Goal: Task Accomplishment & Management: Use online tool/utility

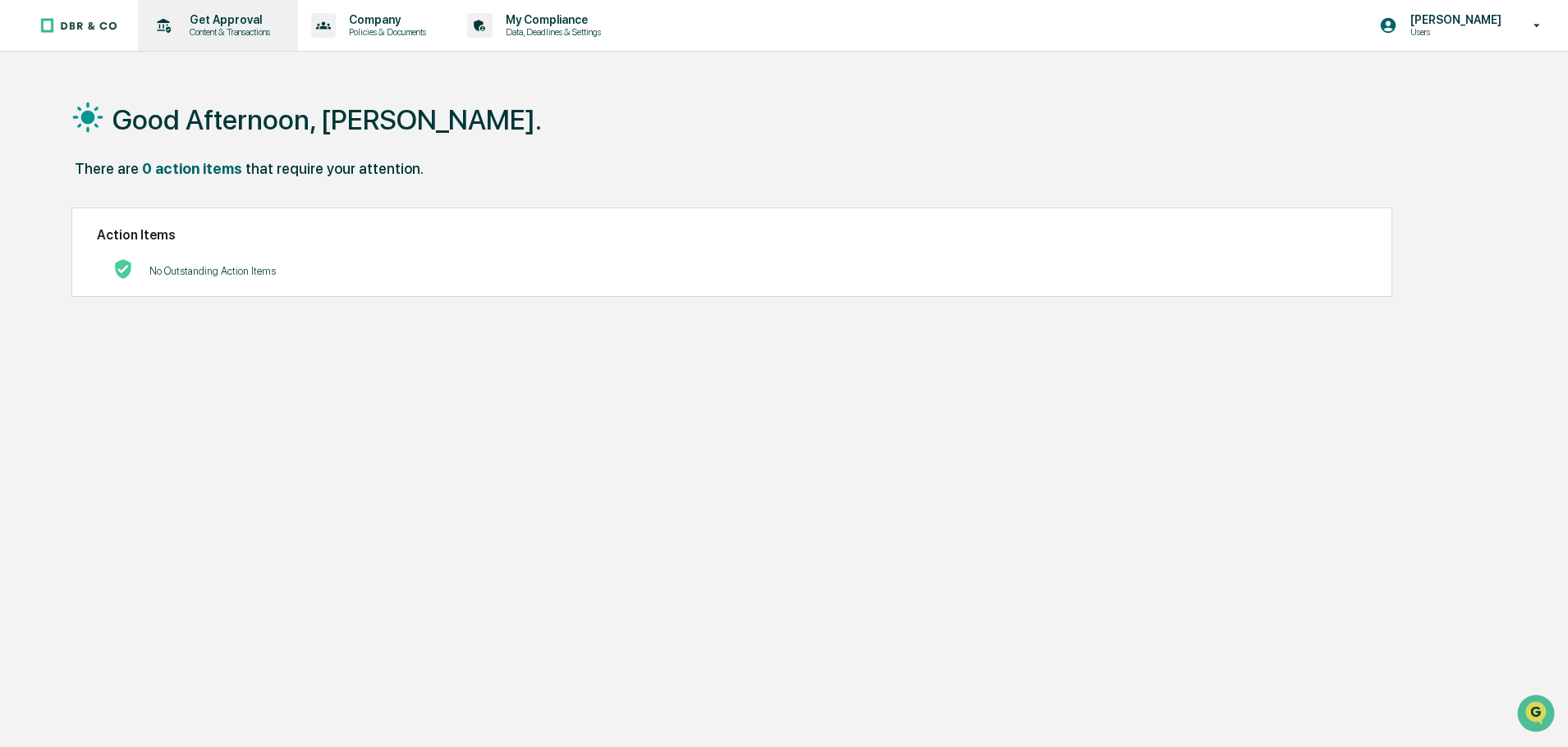
click at [214, 34] on p "Content & Transactions" at bounding box center [227, 31] width 102 height 11
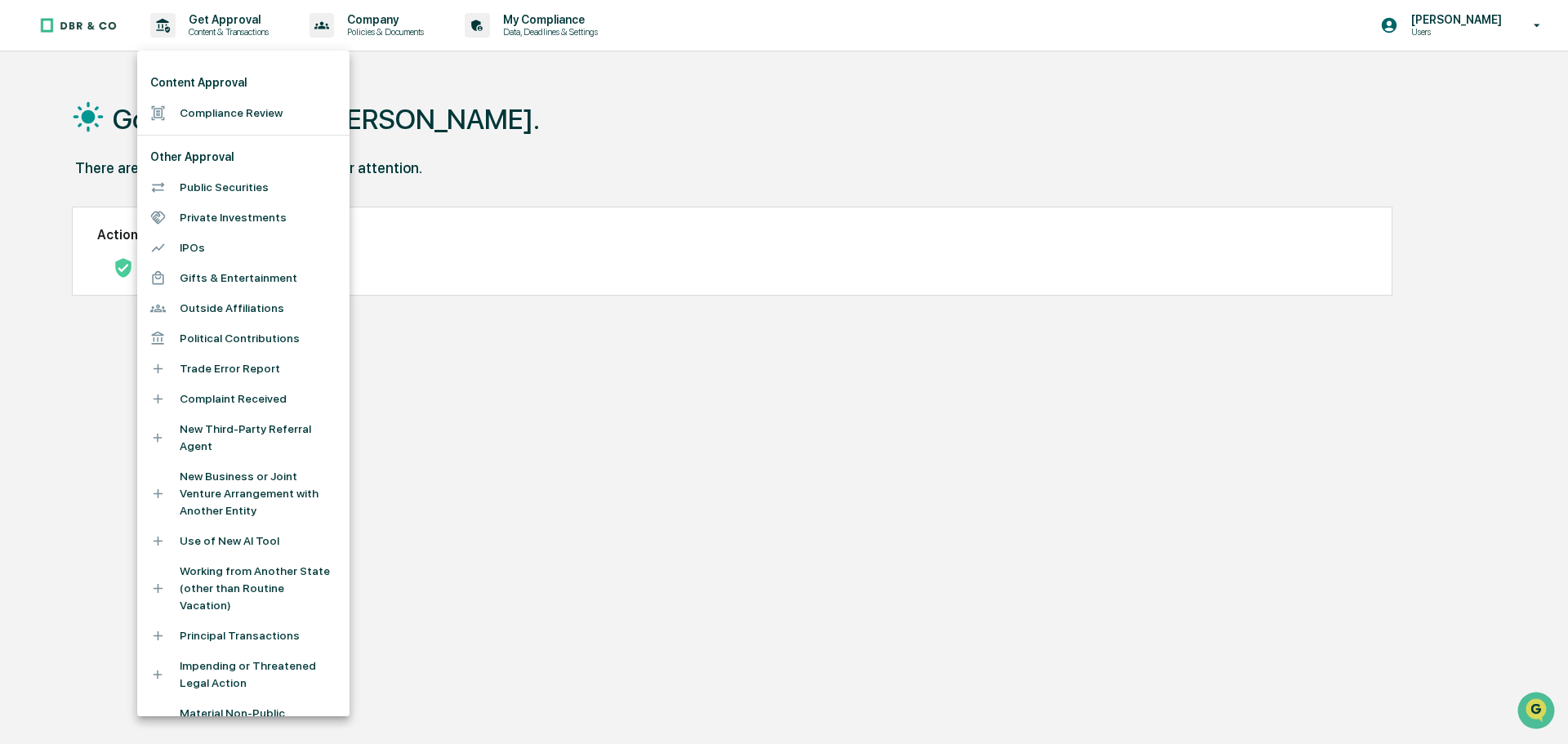
click at [509, 121] on div at bounding box center [784, 372] width 1568 height 744
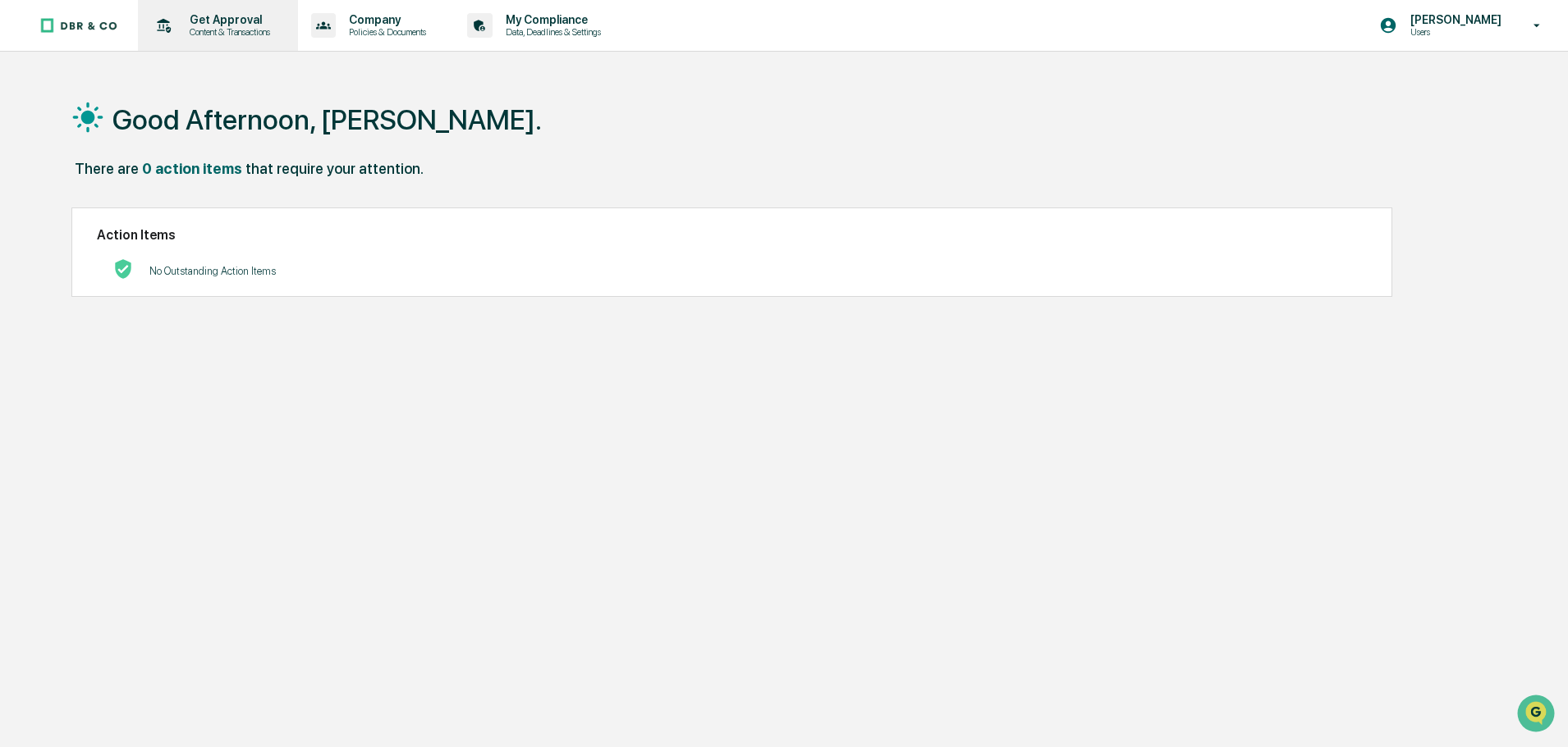
click at [234, 34] on p "Content & Transactions" at bounding box center [227, 31] width 102 height 11
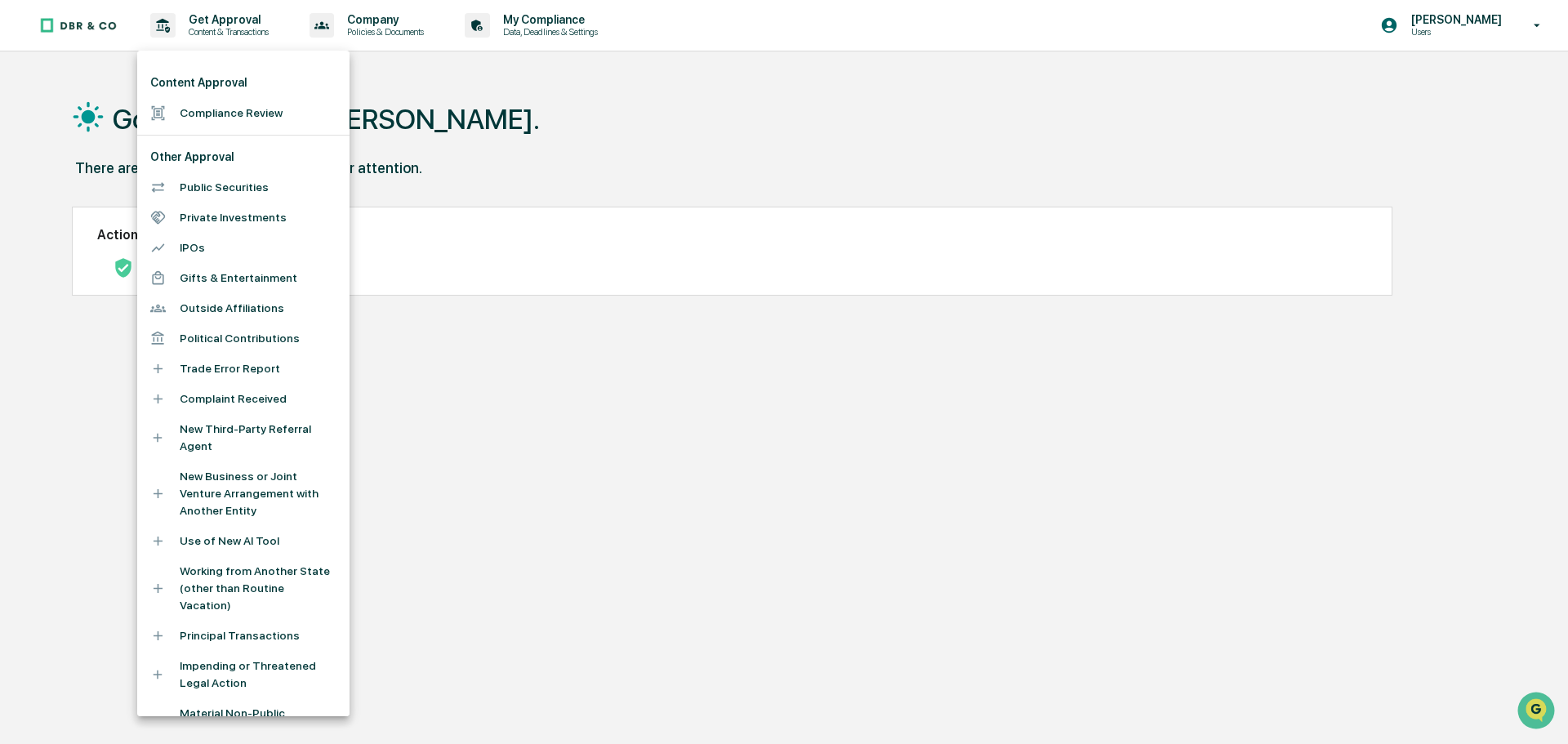
click at [226, 112] on li "Compliance Review" at bounding box center [244, 112] width 213 height 30
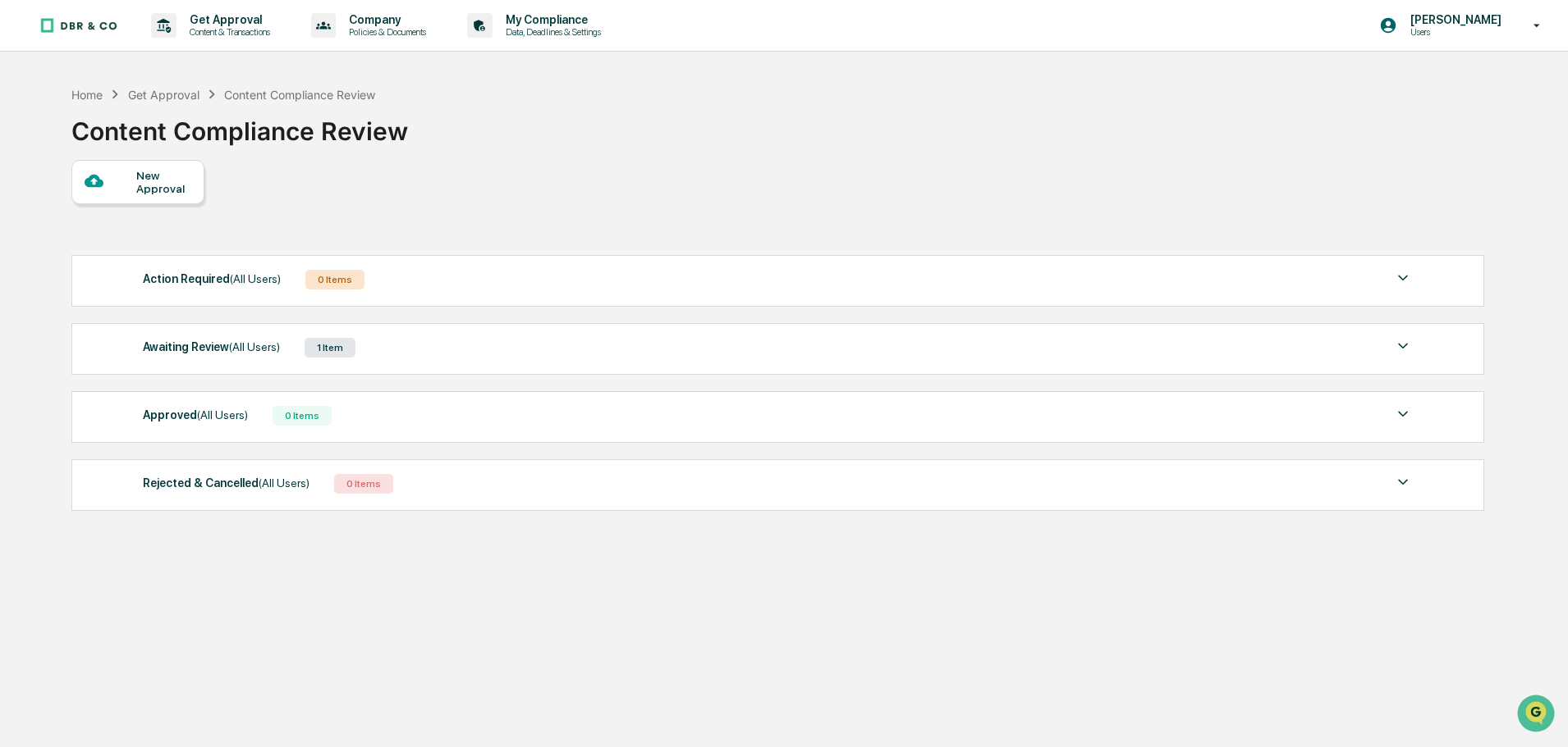
click at [297, 347] on div "Awaiting Review (All Users) 1 Item" at bounding box center [777, 347] width 1270 height 23
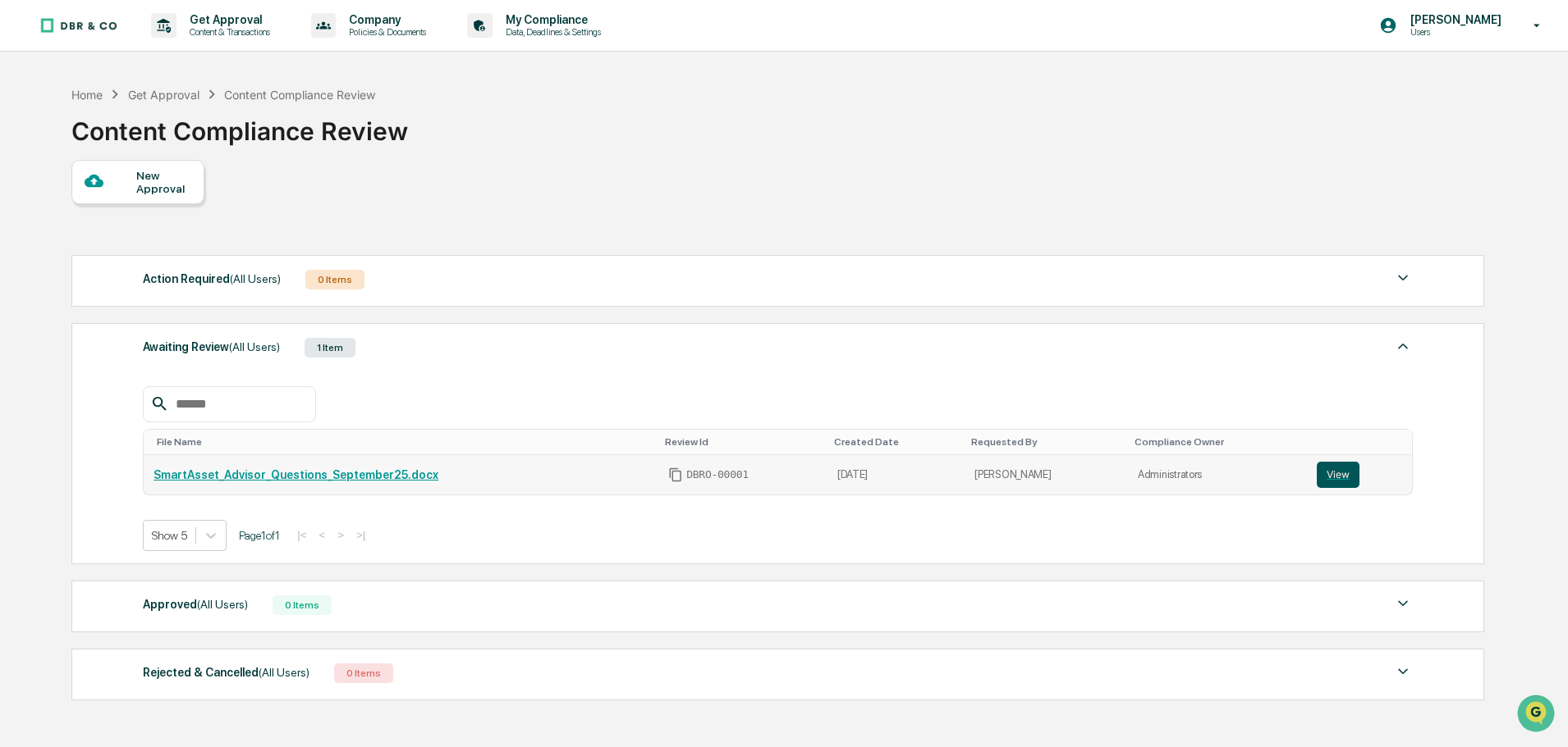
click at [1339, 480] on button "View" at bounding box center [1338, 475] width 43 height 26
